Goal: Information Seeking & Learning: Learn about a topic

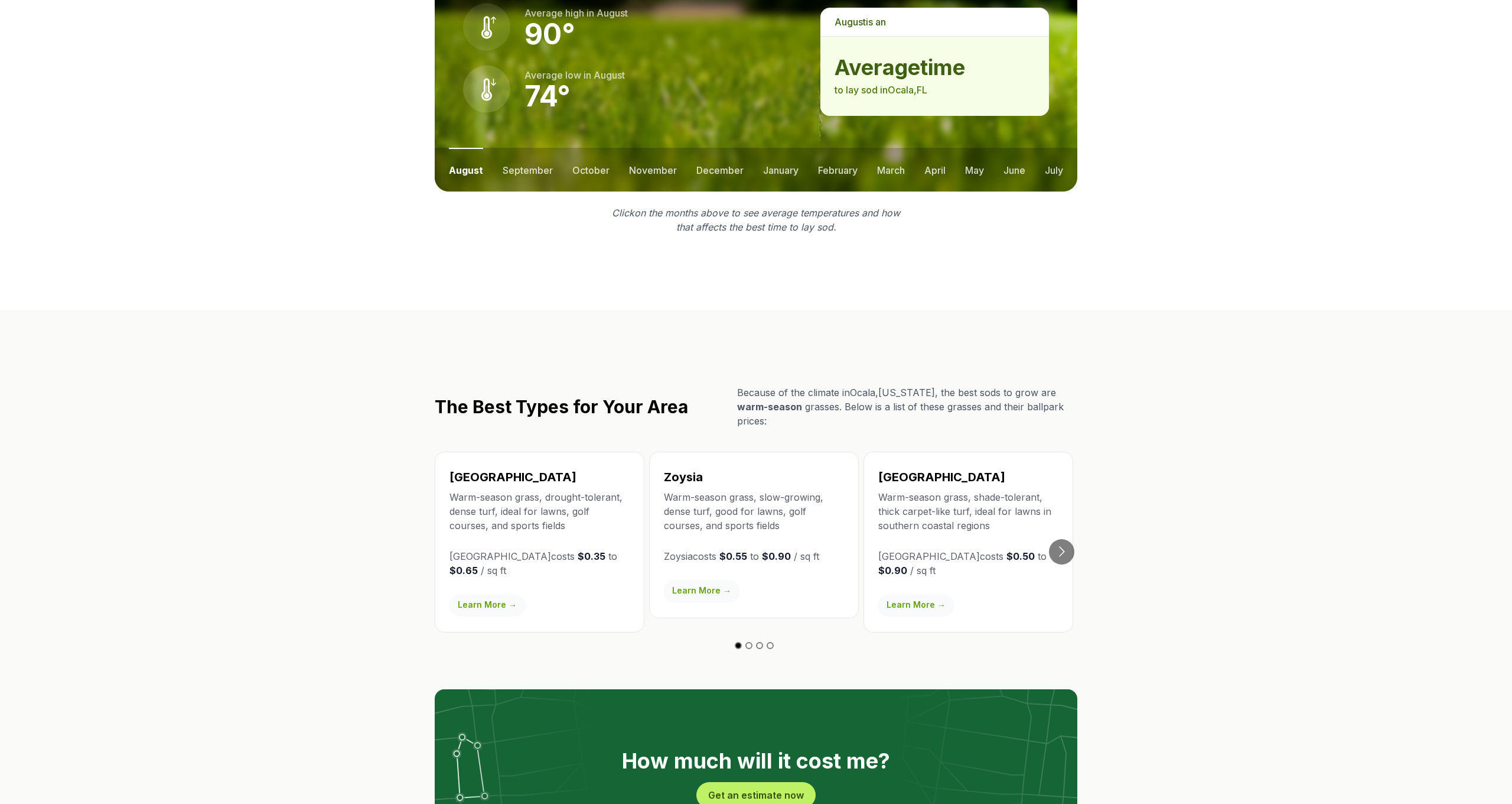
scroll to position [1723, 0]
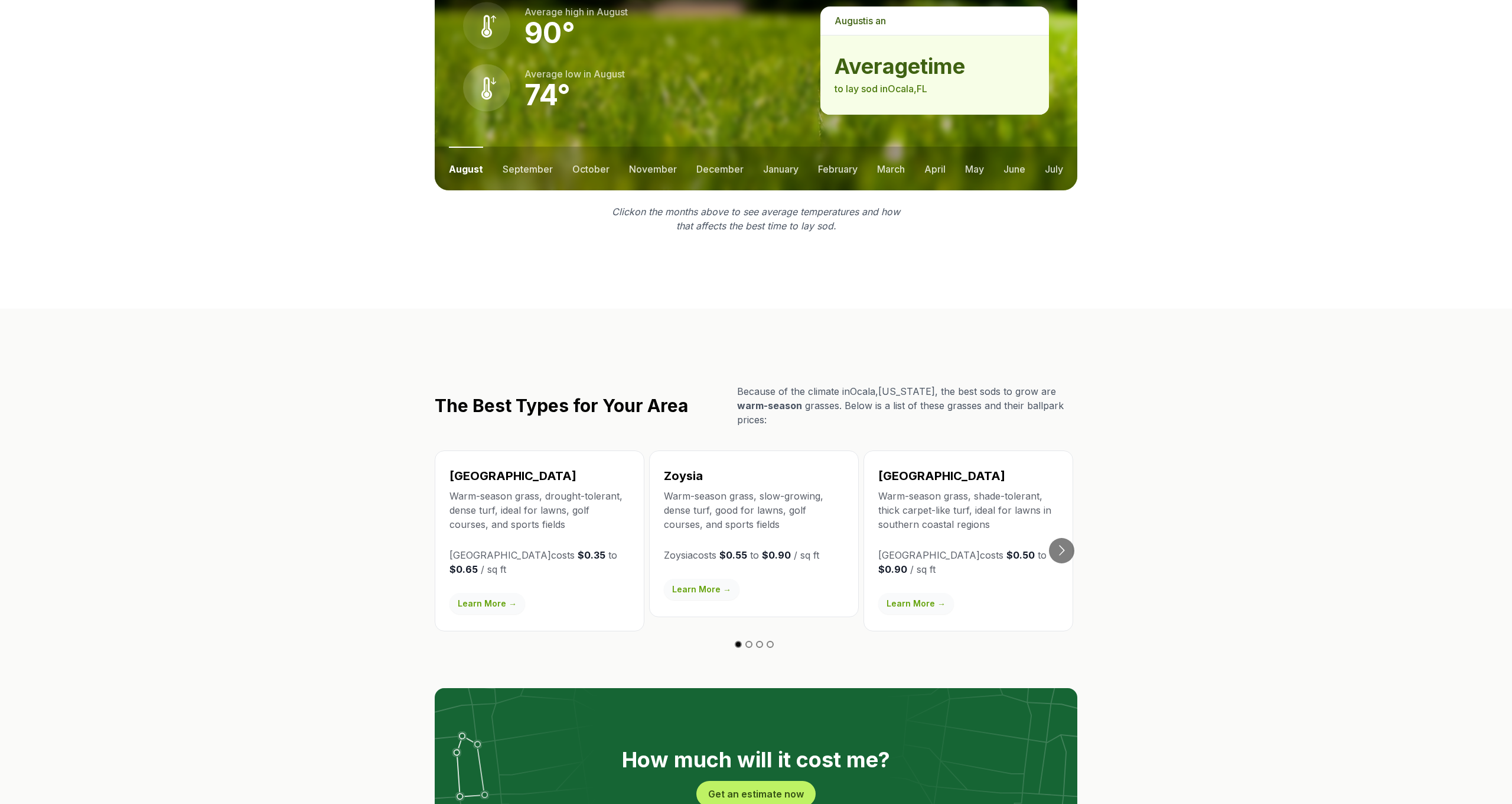
click at [676, 579] on link "Learn More →" at bounding box center [702, 589] width 76 height 21
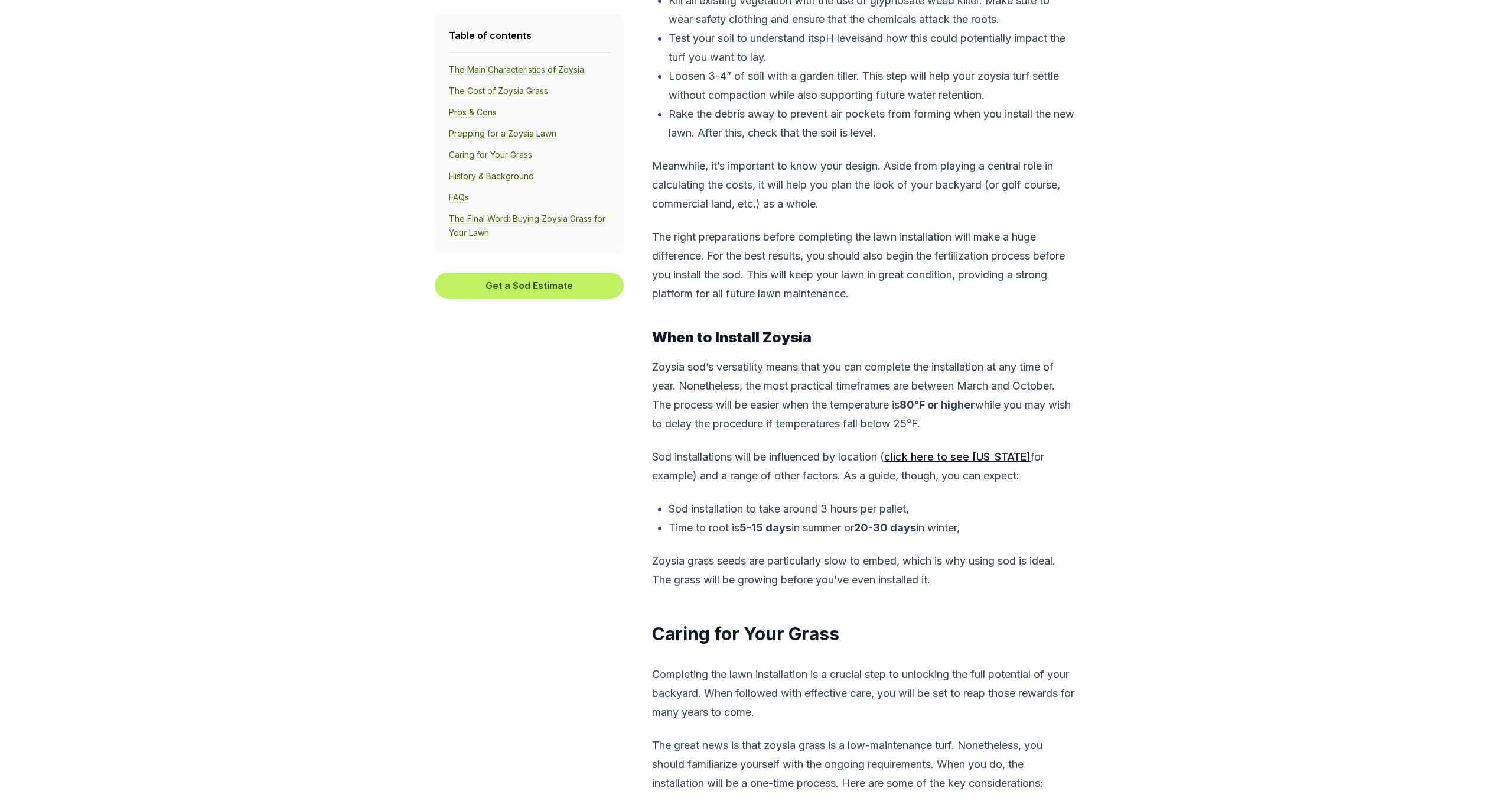
scroll to position [3872, 0]
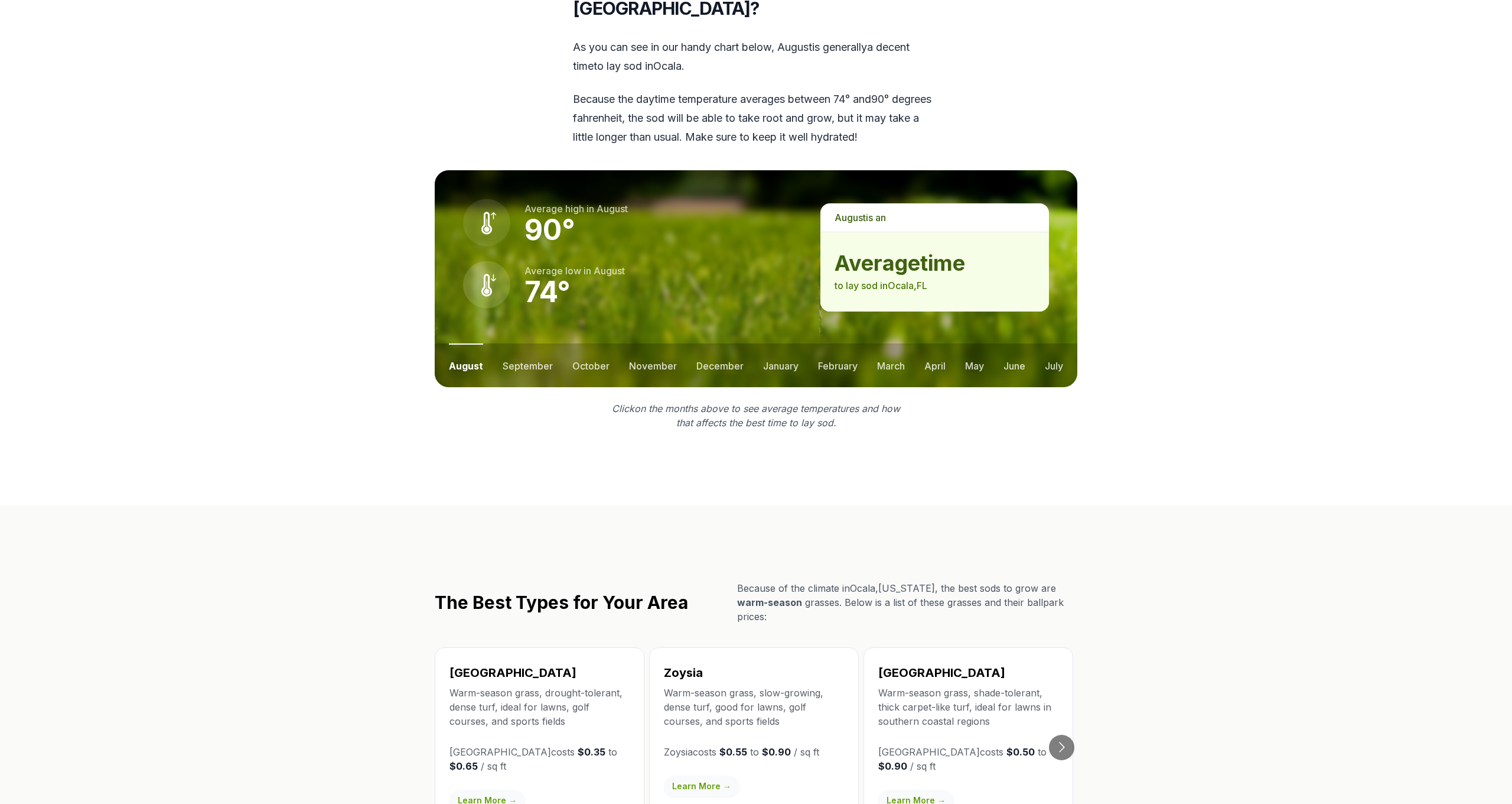
scroll to position [1525, 0]
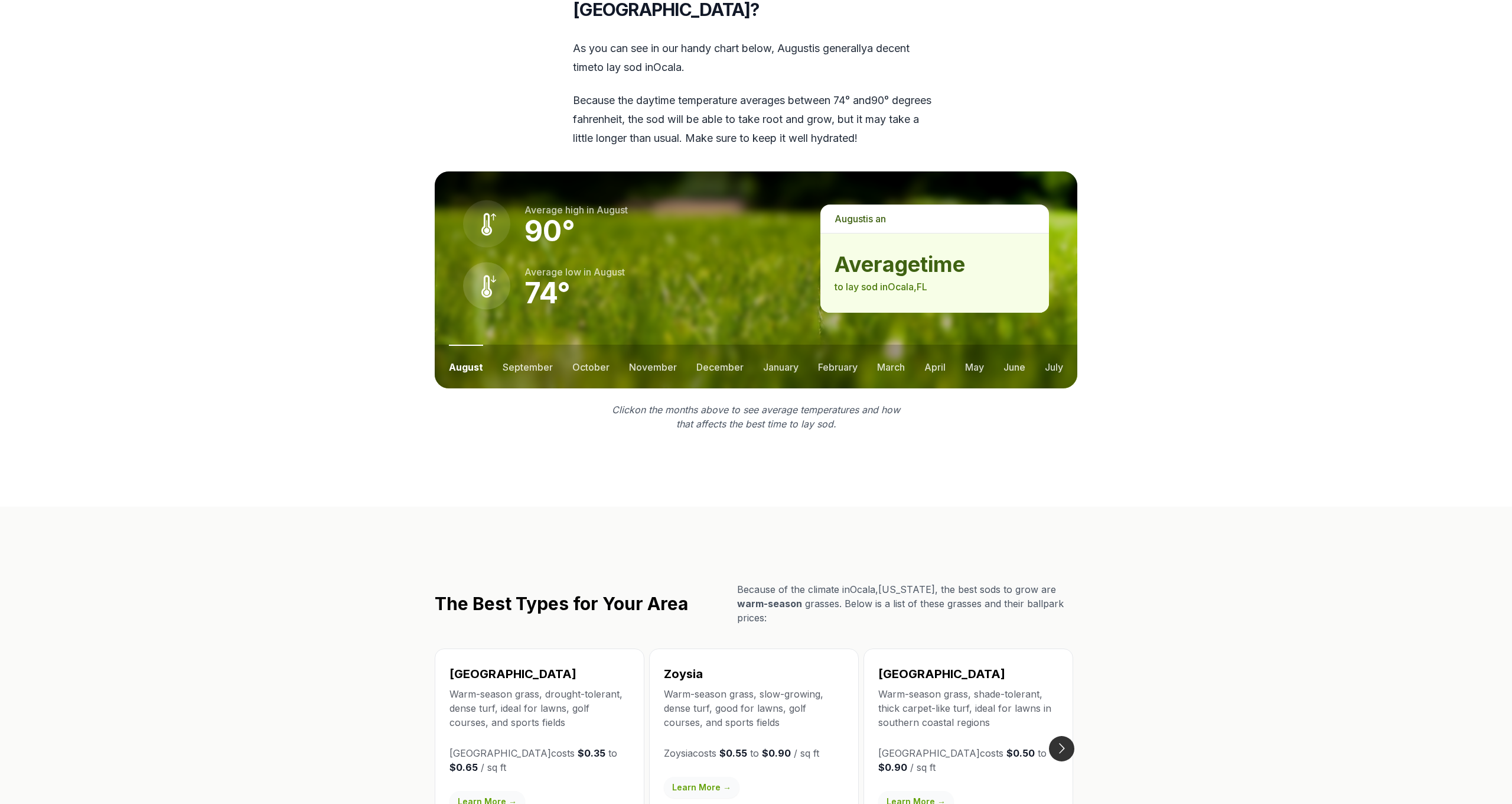
click at [1061, 736] on button "Go to next slide" at bounding box center [1062, 748] width 25 height 25
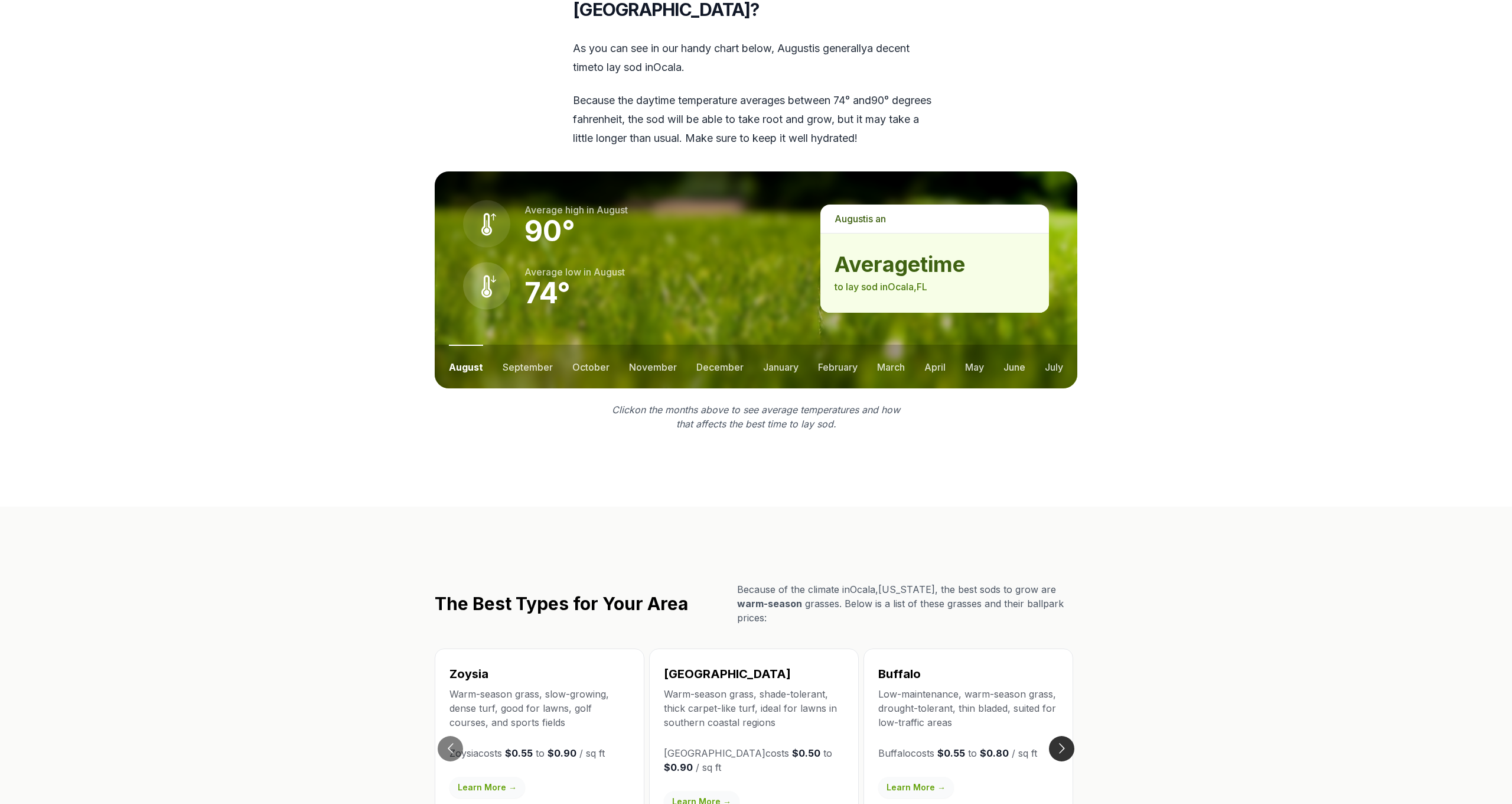
click at [1061, 736] on button "Go to next slide" at bounding box center [1062, 748] width 25 height 25
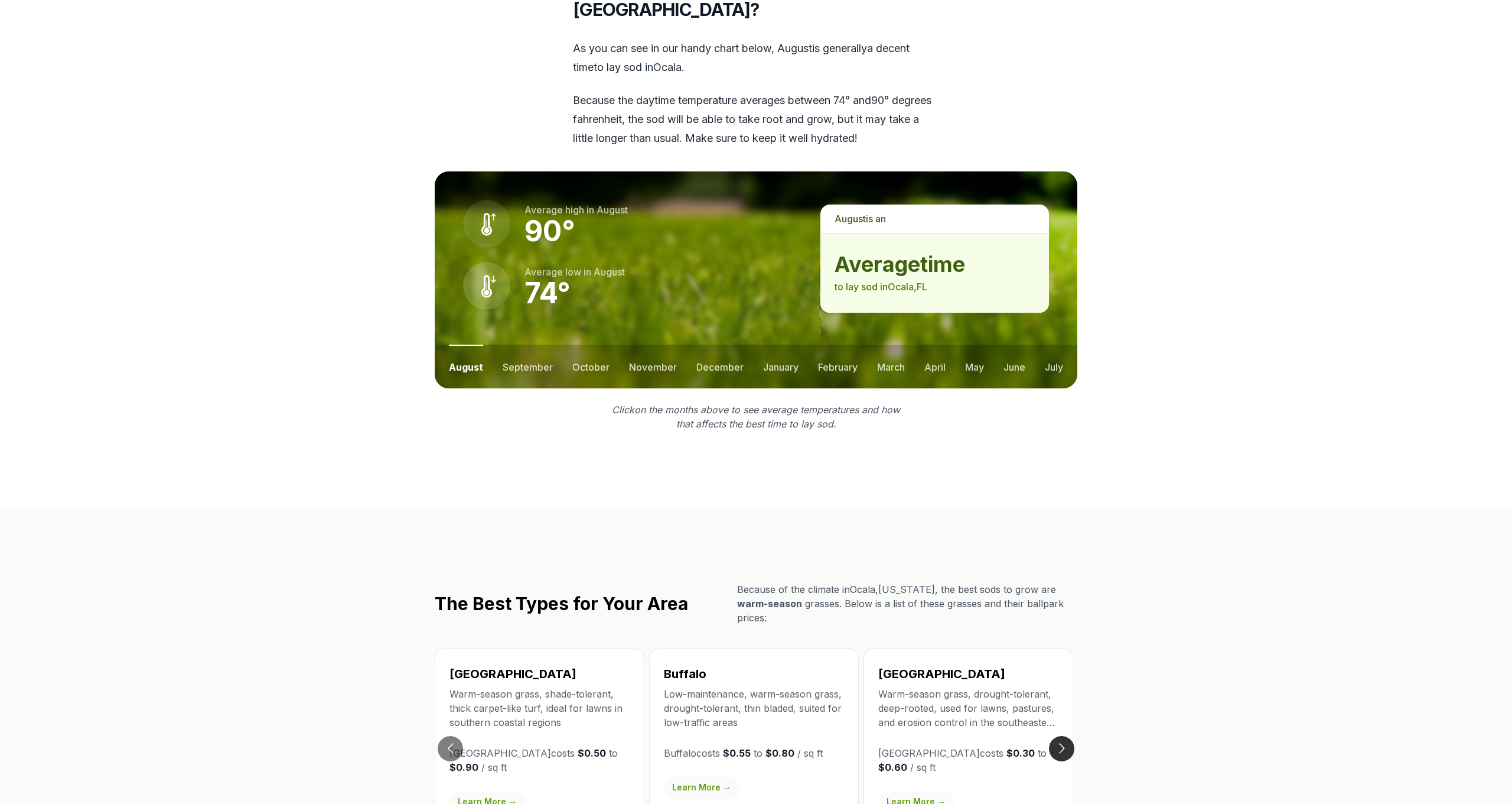
click at [1061, 736] on button "Go to next slide" at bounding box center [1062, 748] width 25 height 25
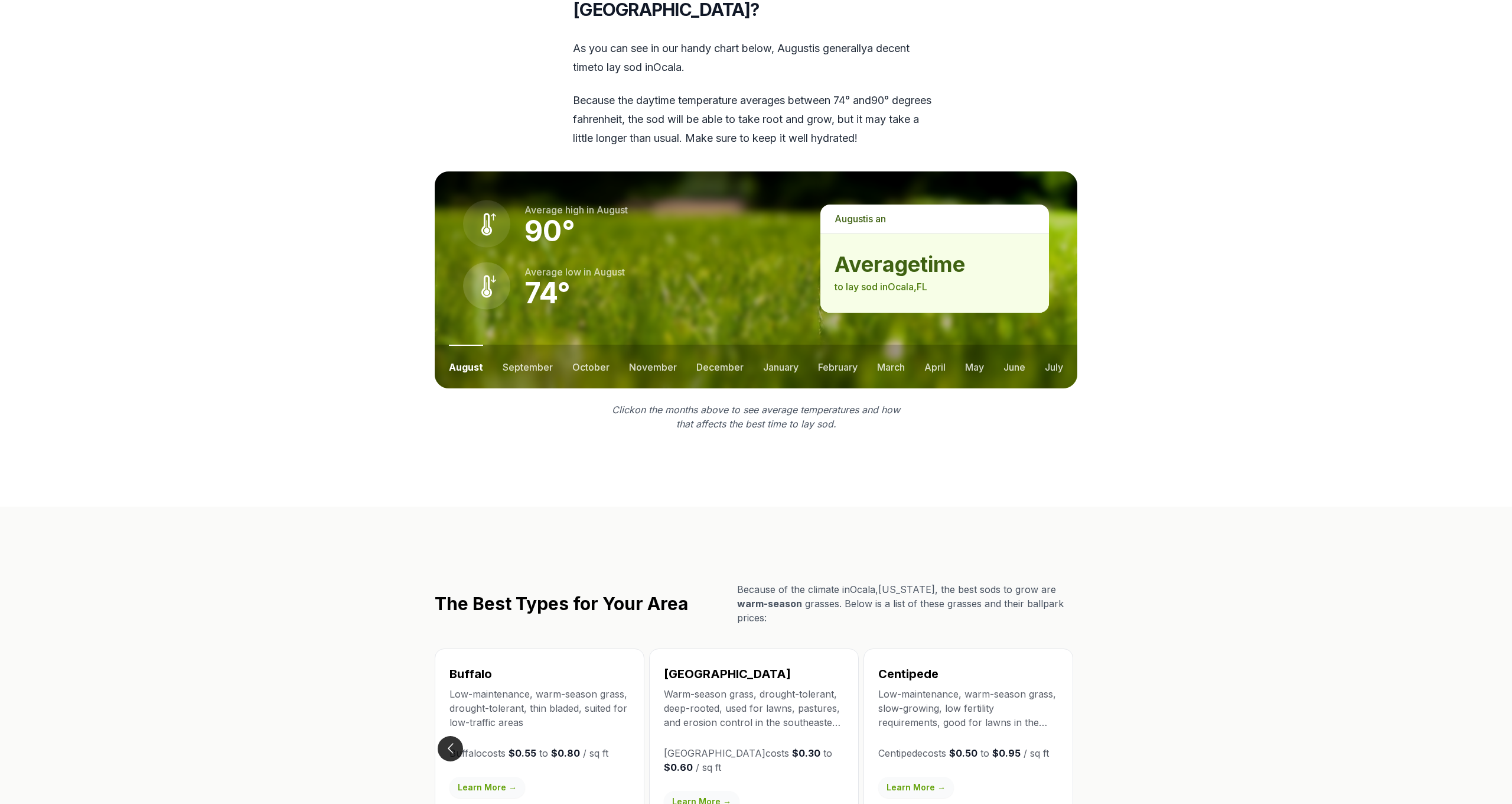
click at [457, 736] on button "Go to previous slide" at bounding box center [450, 748] width 25 height 25
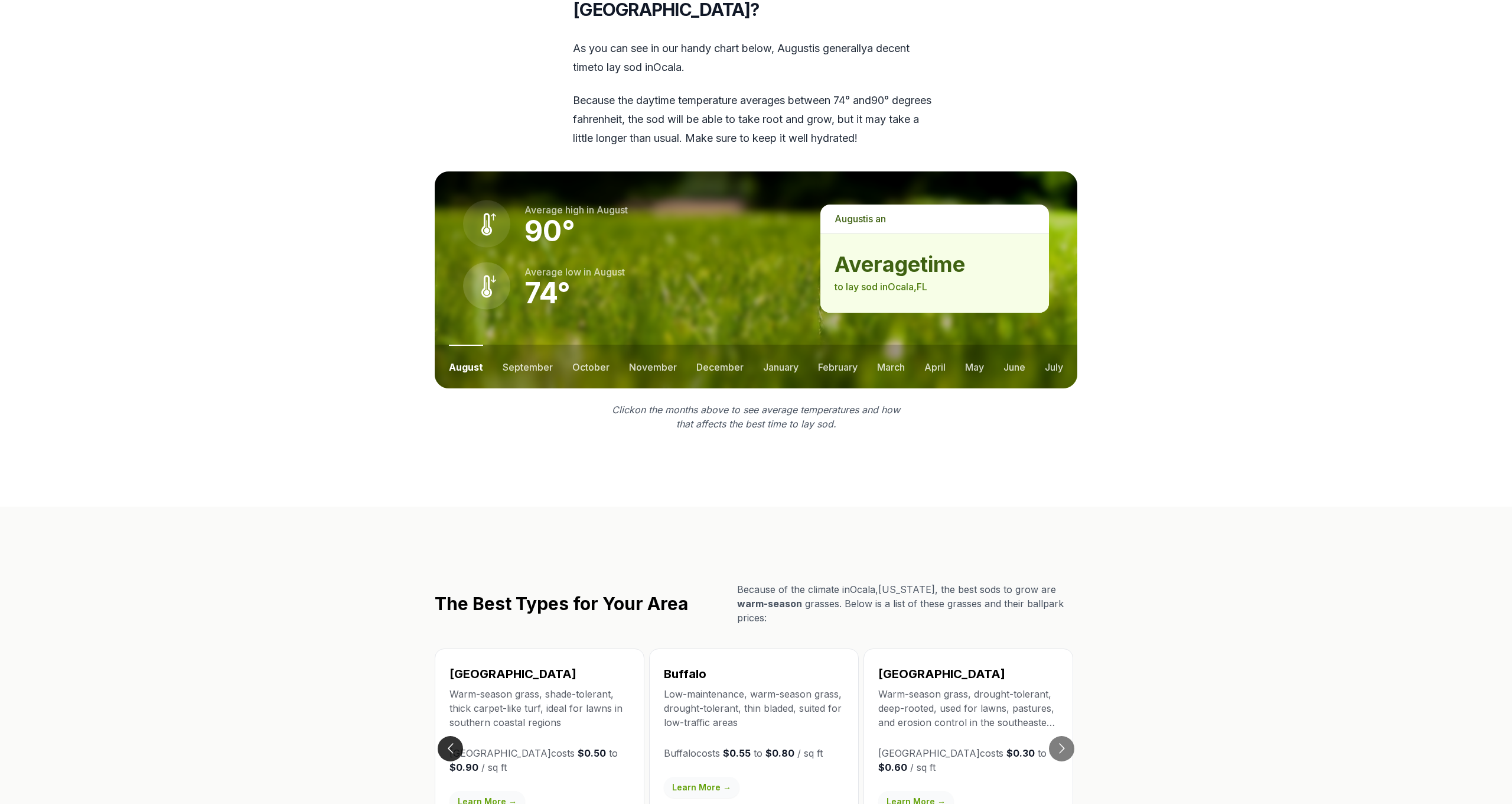
click at [457, 736] on button "Go to previous slide" at bounding box center [450, 748] width 25 height 25
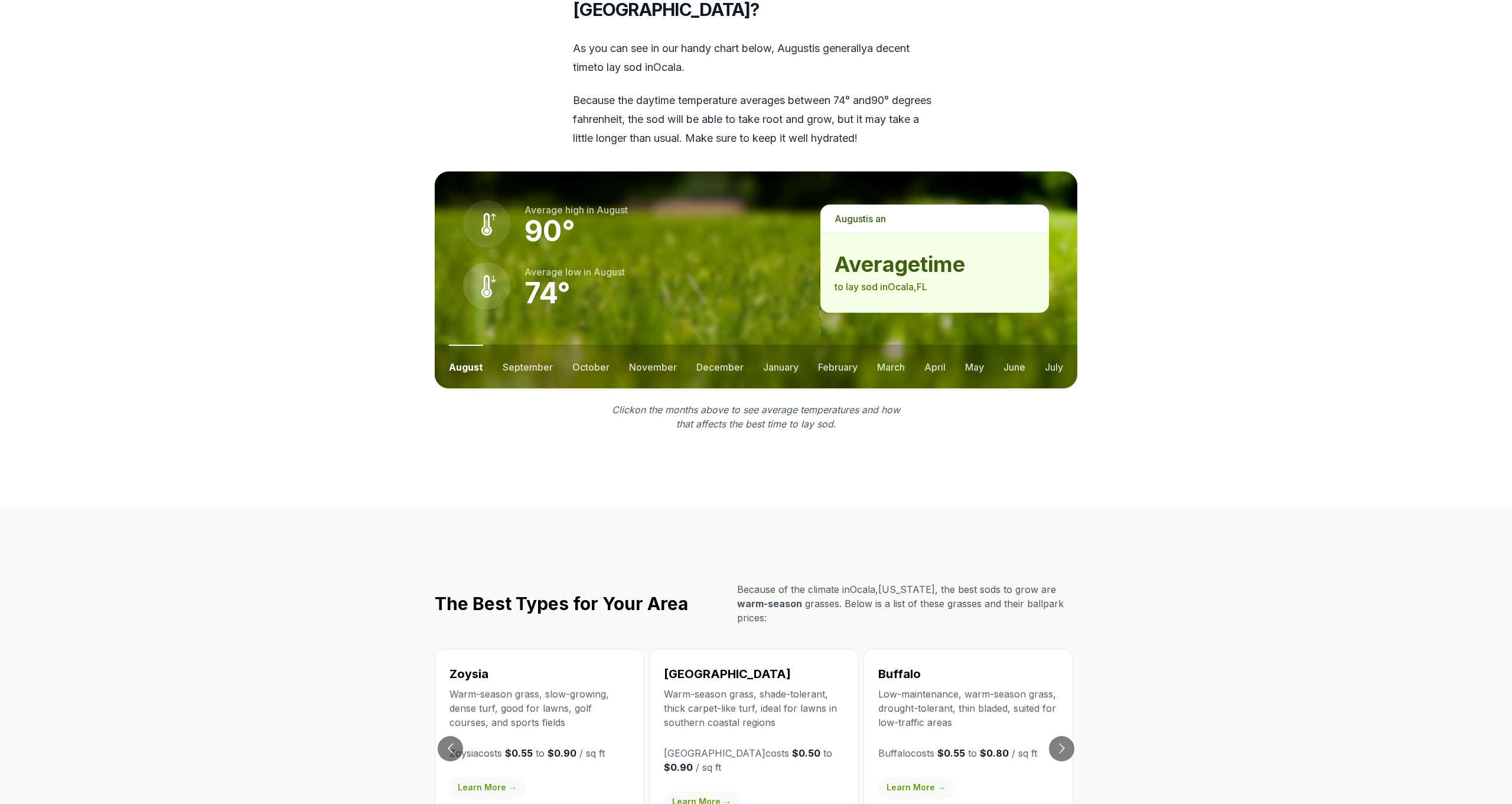
click at [711, 791] on link "Learn More →" at bounding box center [702, 801] width 76 height 21
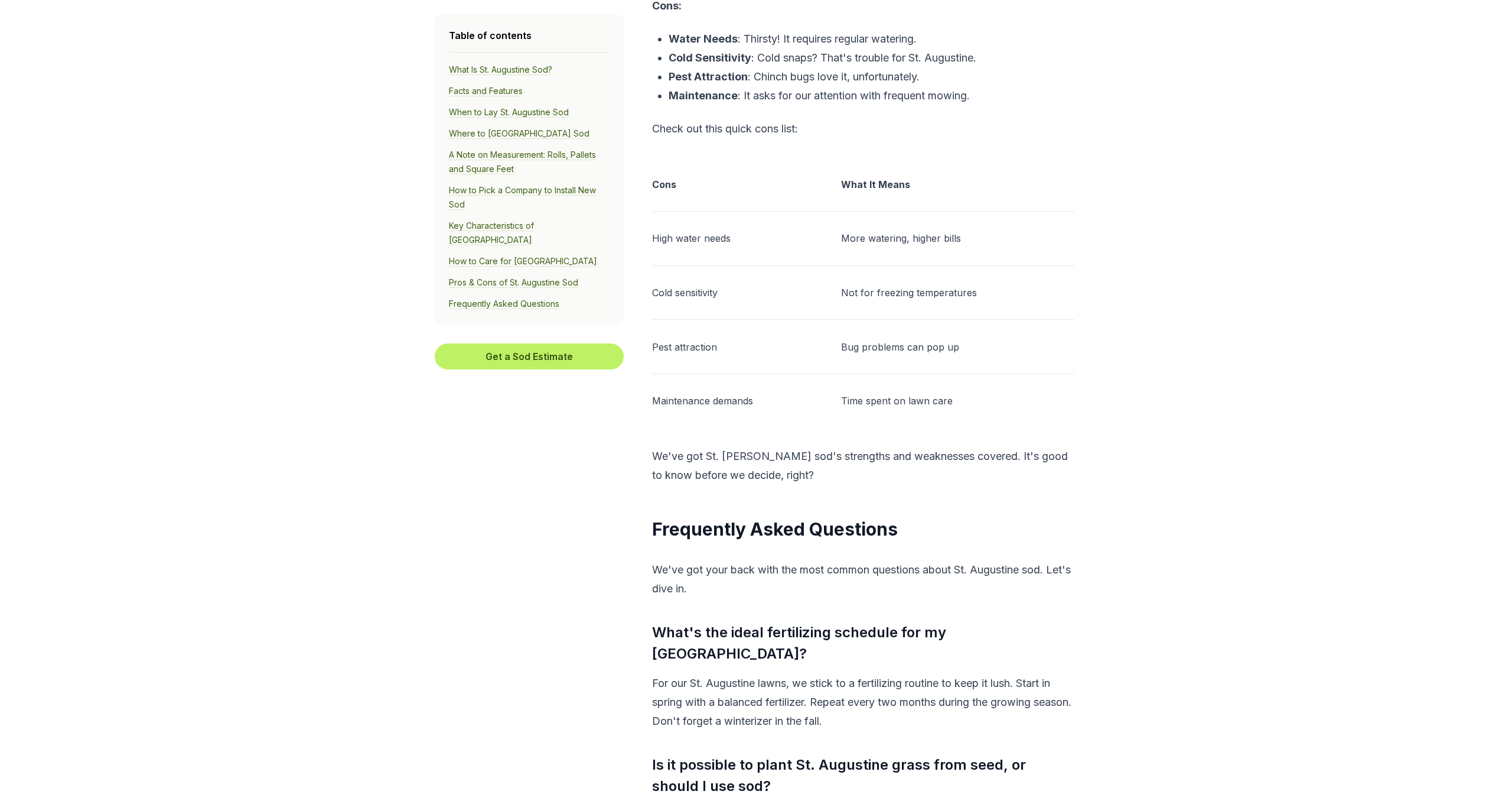
scroll to position [8408, 0]
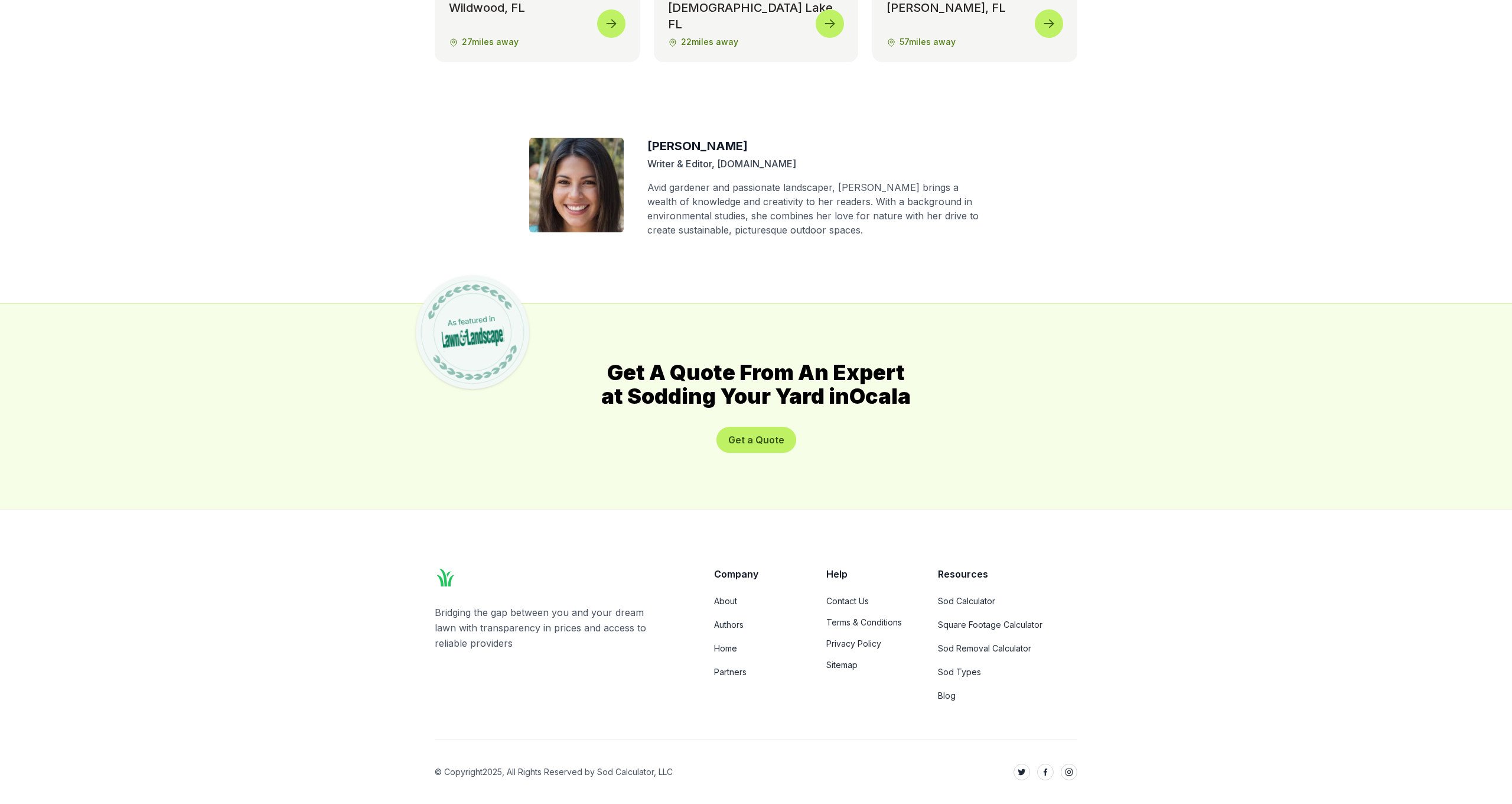
scroll to position [1525, 0]
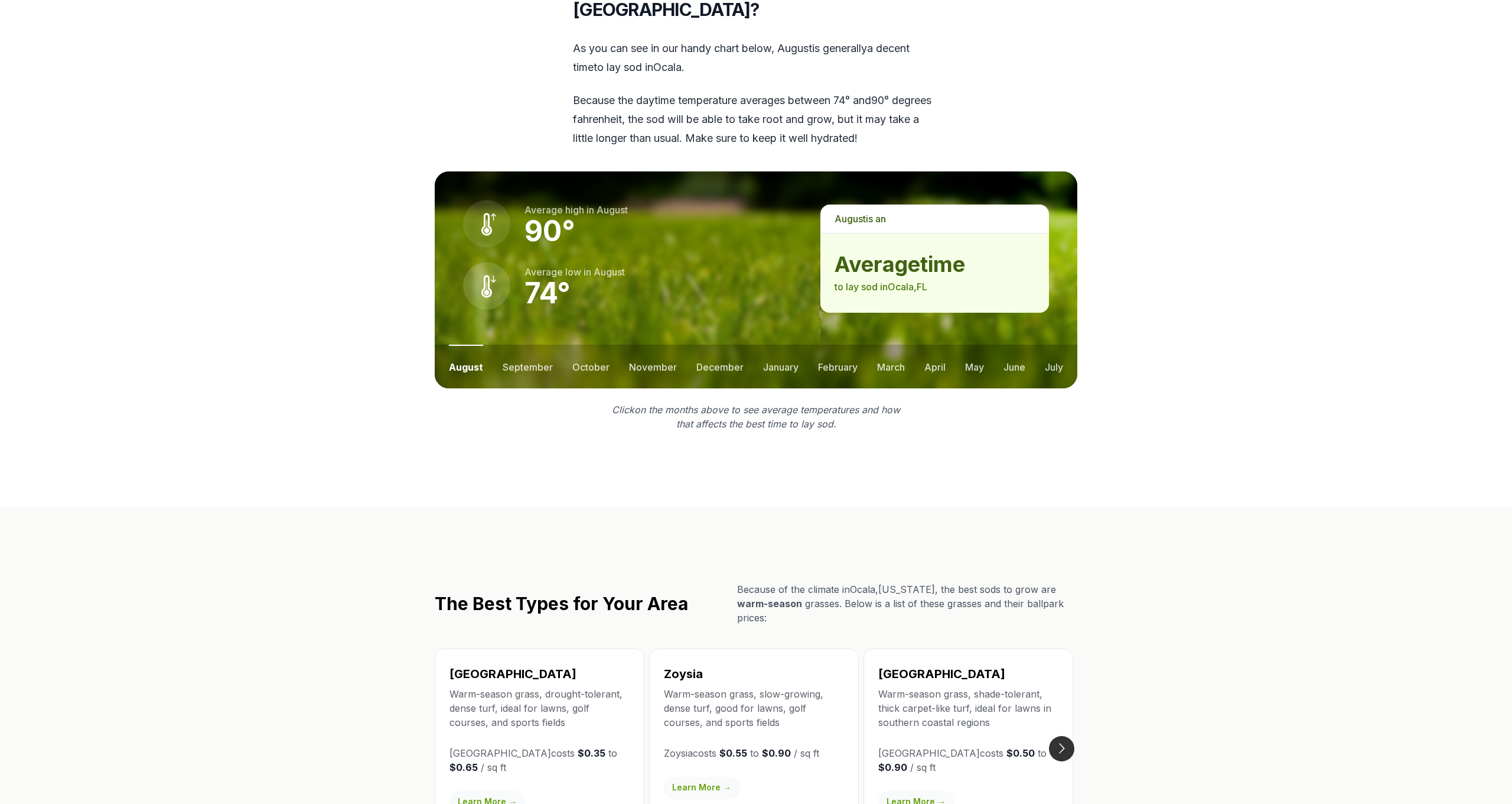
click at [1067, 736] on button "Go to next slide" at bounding box center [1062, 748] width 25 height 25
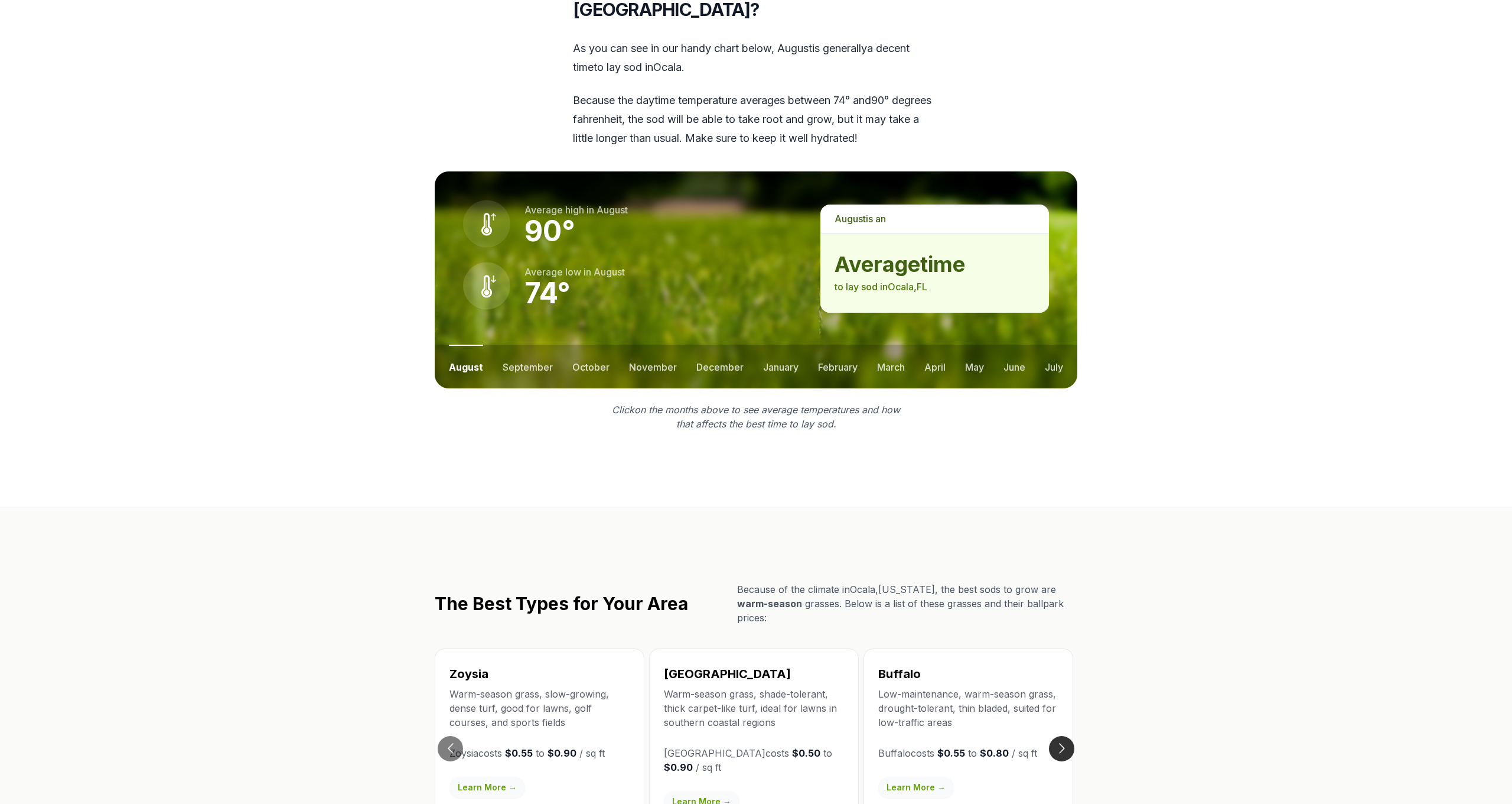
click at [1067, 736] on button "Go to next slide" at bounding box center [1062, 748] width 25 height 25
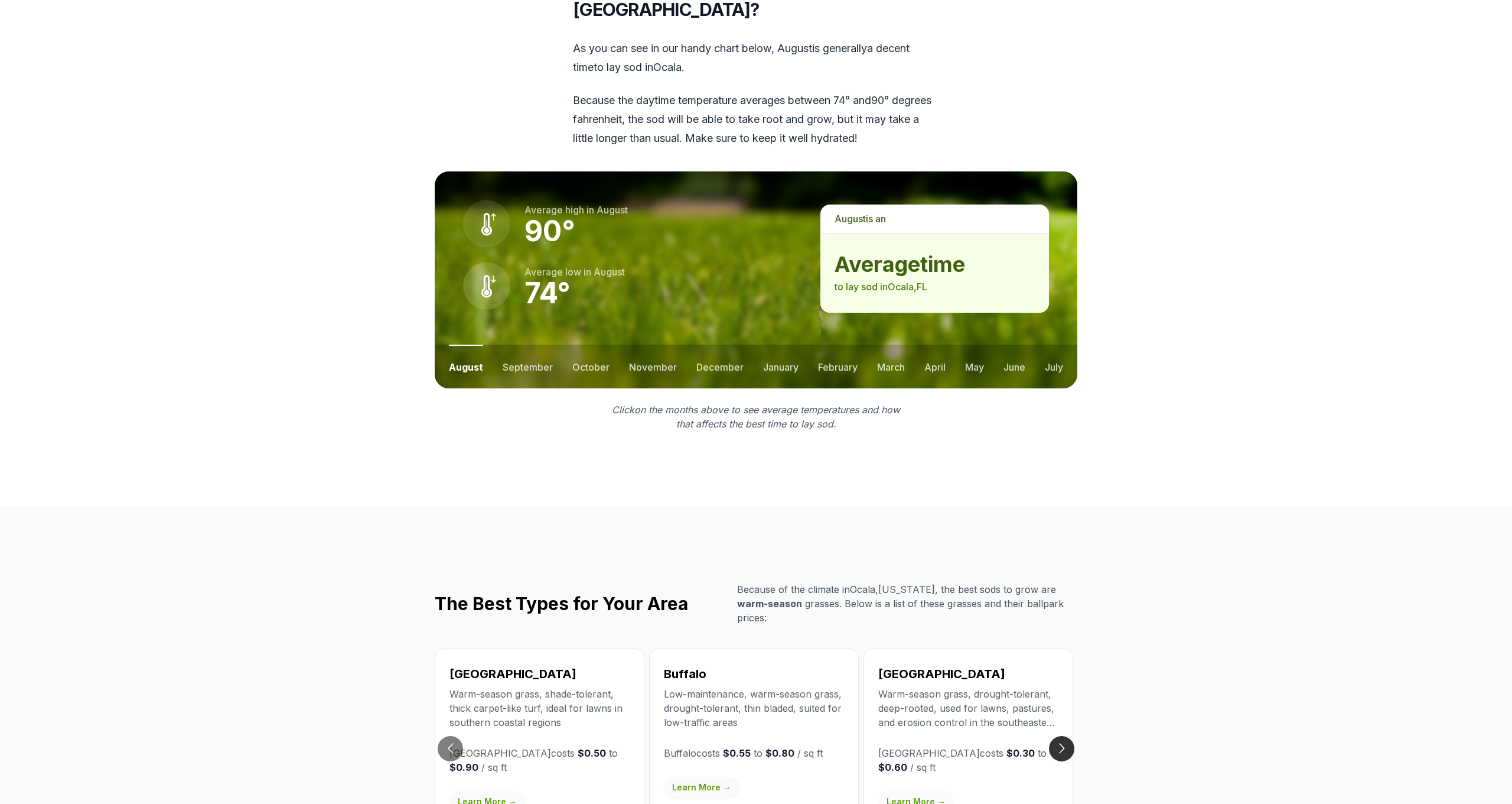
click at [1067, 736] on button "Go to next slide" at bounding box center [1062, 748] width 25 height 25
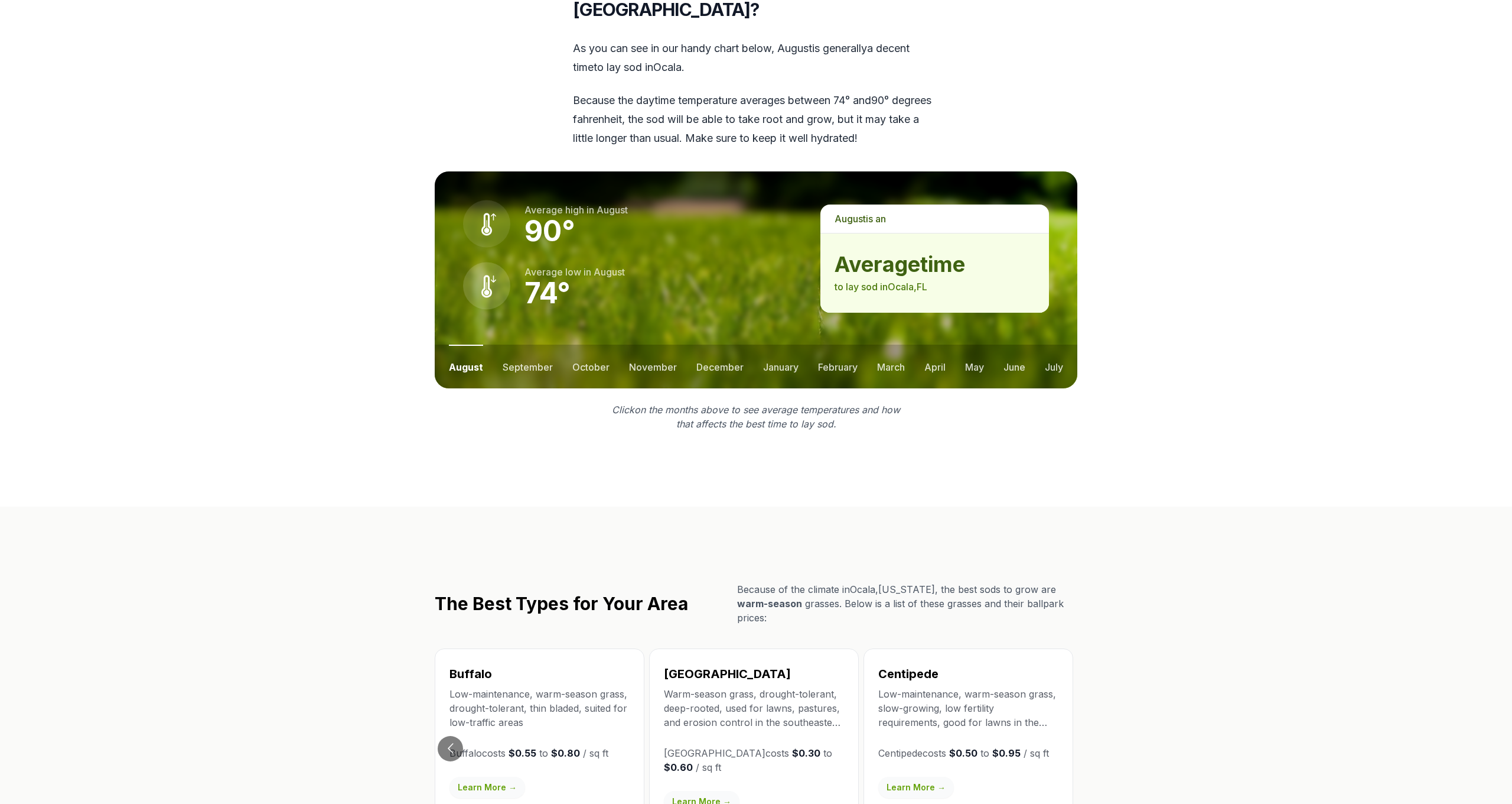
click at [697, 791] on link "Learn More →" at bounding box center [702, 801] width 76 height 21
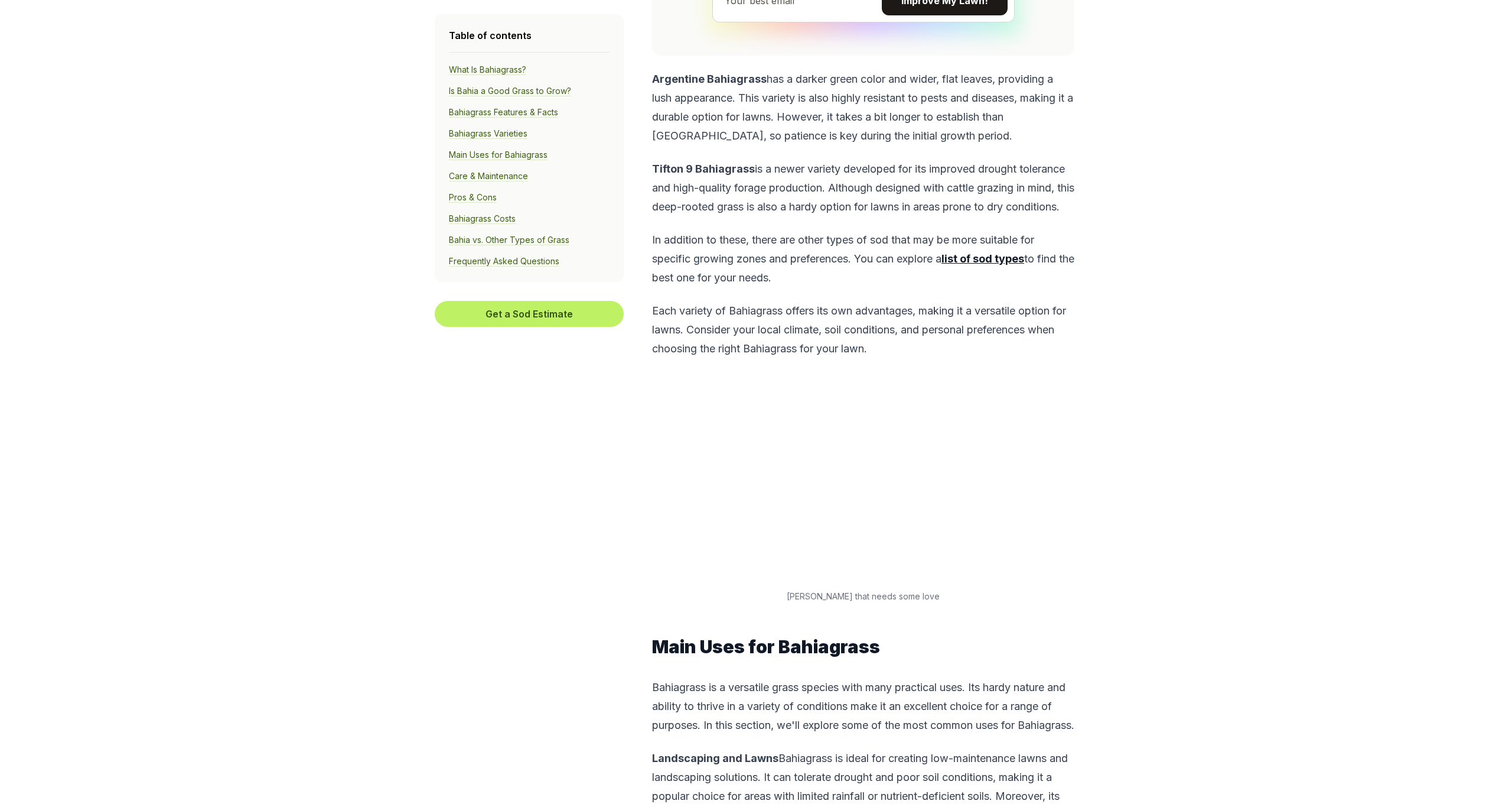
scroll to position [3242, 0]
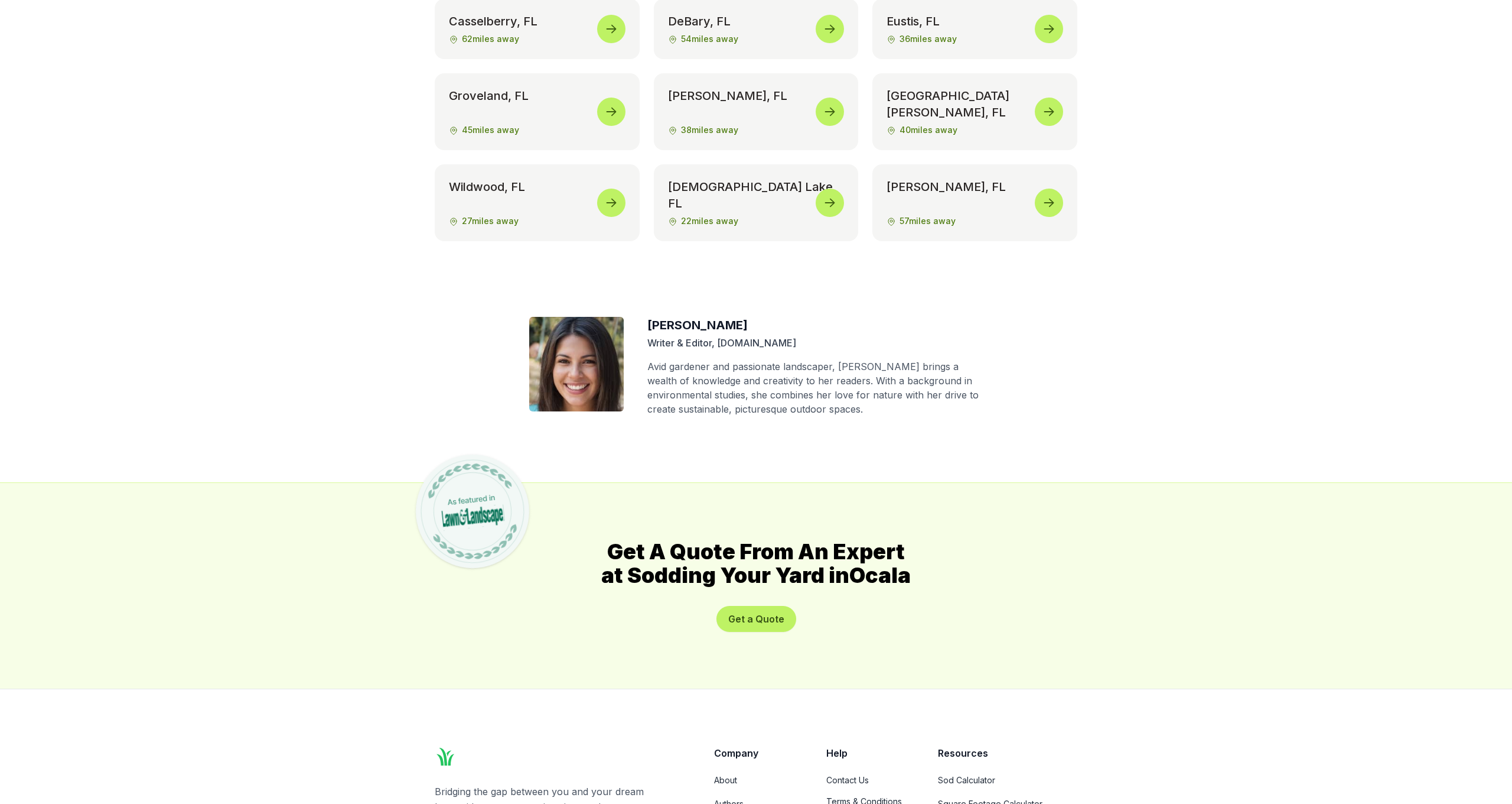
scroll to position [6099, 0]
